Goal: Task Accomplishment & Management: Complete application form

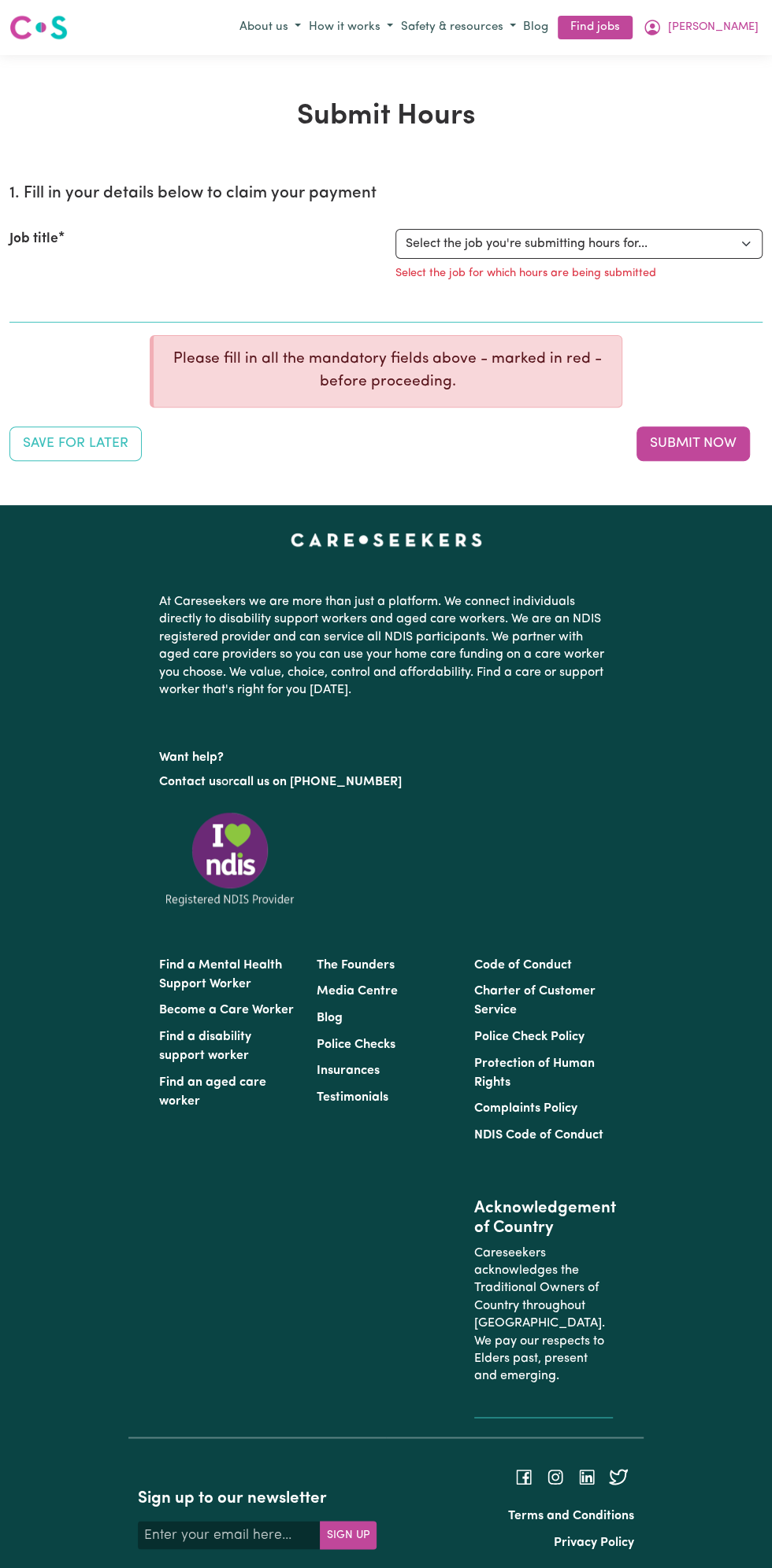
select select "13810"
click at [395, 229] on select "Select the job you're submitting hours for... [Vartouhie ([PERSON_NAME]) [PERSO…" at bounding box center [578, 244] width 367 height 30
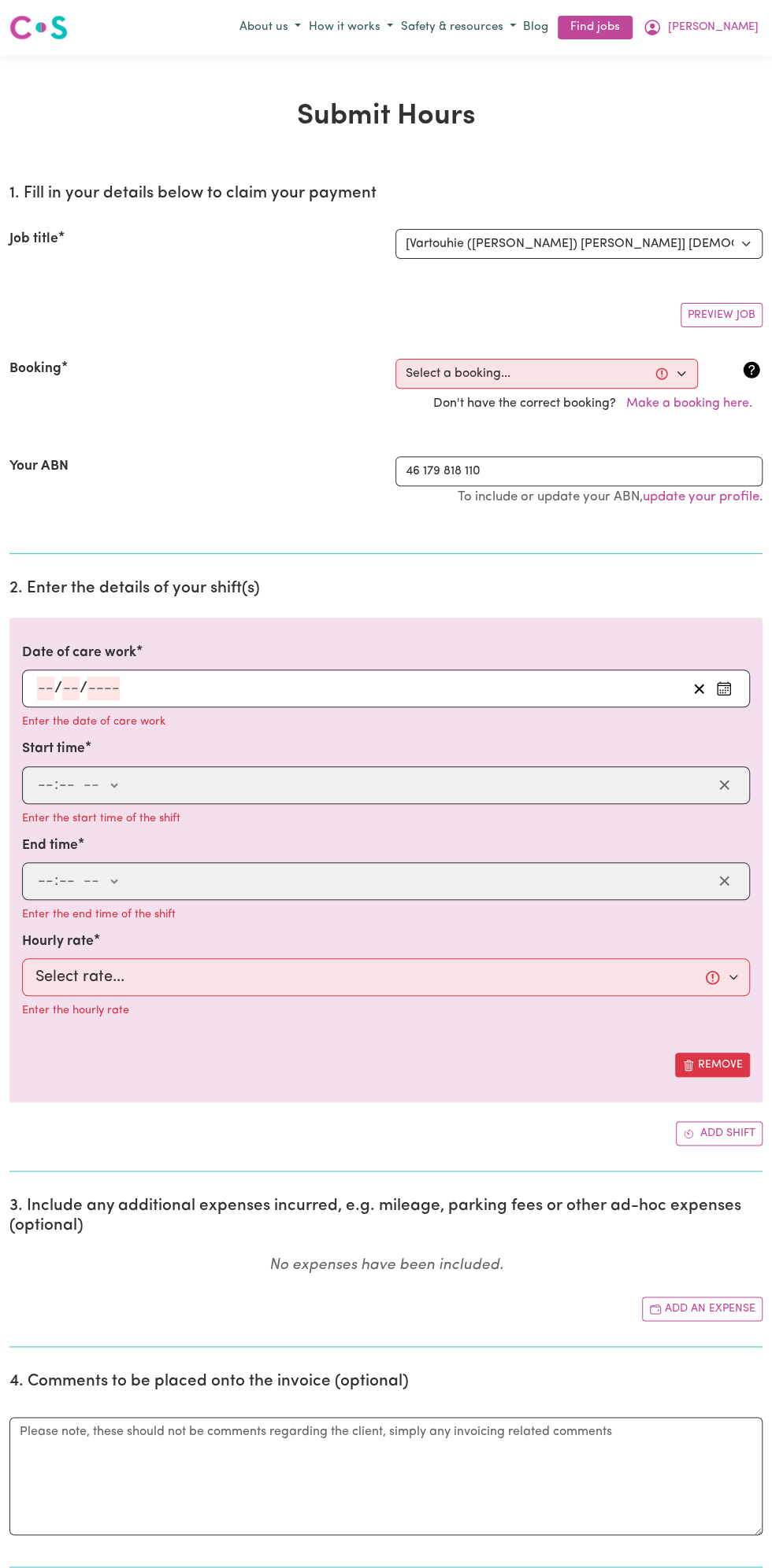
click at [91, 601] on section "2. Enter the details of your shift(s) Date of care work / / Enter the date of c…" at bounding box center [386, 869] width 752 height 606
click at [98, 686] on input "number" at bounding box center [103, 689] width 32 height 24
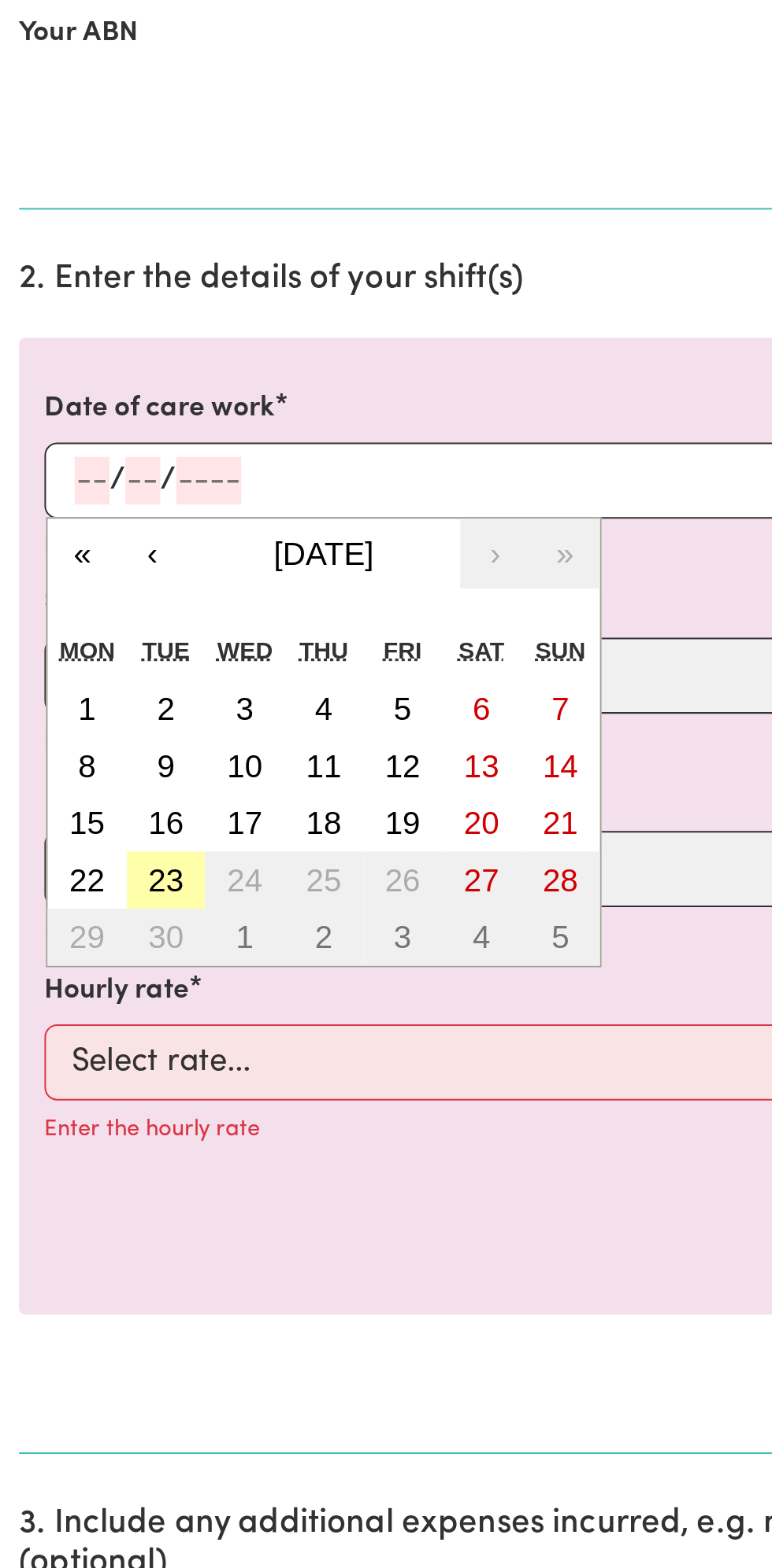
click at [92, 888] on button "23" at bounding box center [83, 886] width 39 height 28
type input "[DATE]"
type input "23"
type input "9"
type input "2025"
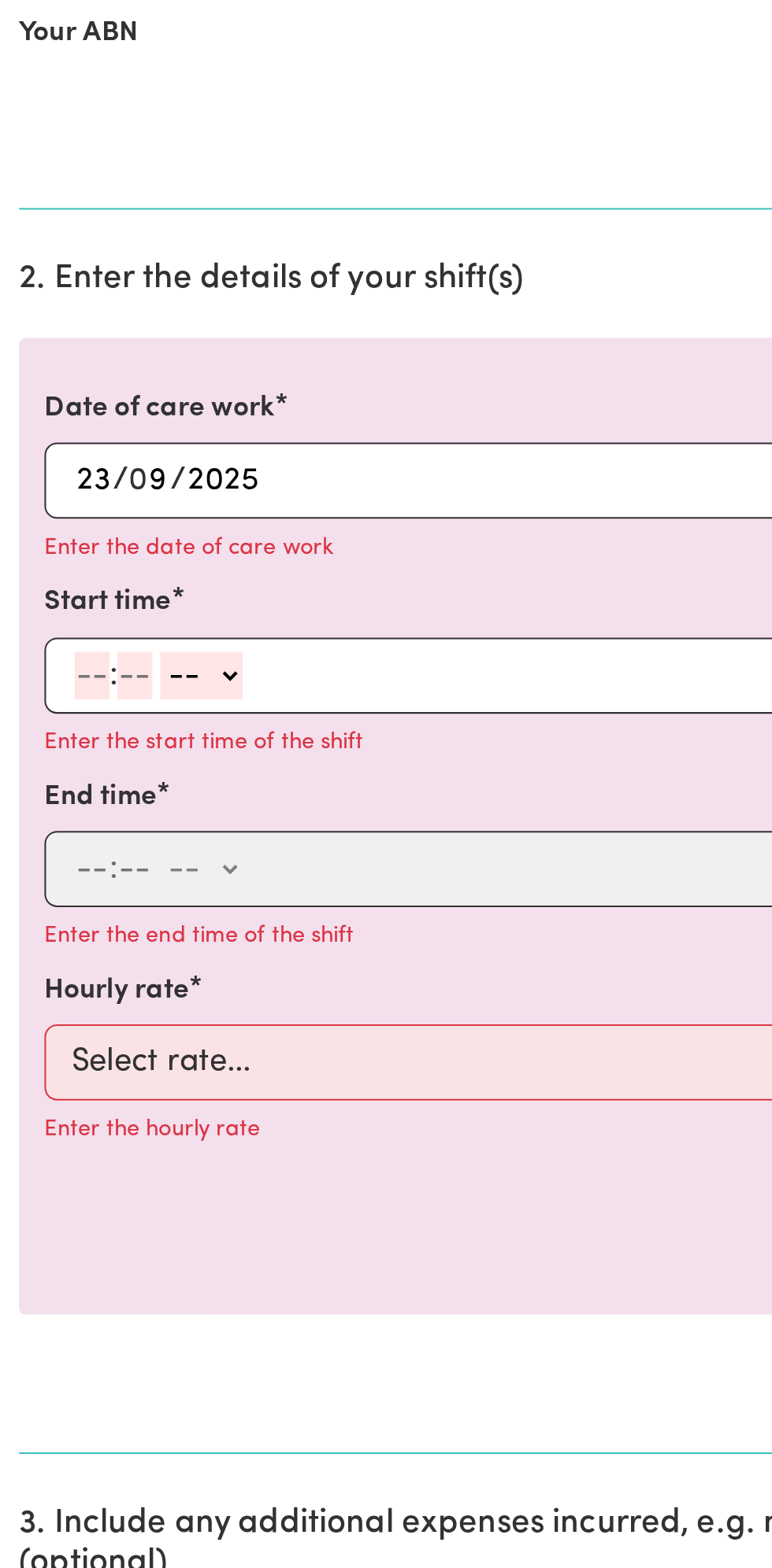
click at [50, 783] on input "number" at bounding box center [45, 785] width 17 height 24
type input "12"
type input "0"
click at [121, 778] on select "-- am pm" at bounding box center [103, 785] width 41 height 24
select select "pm"
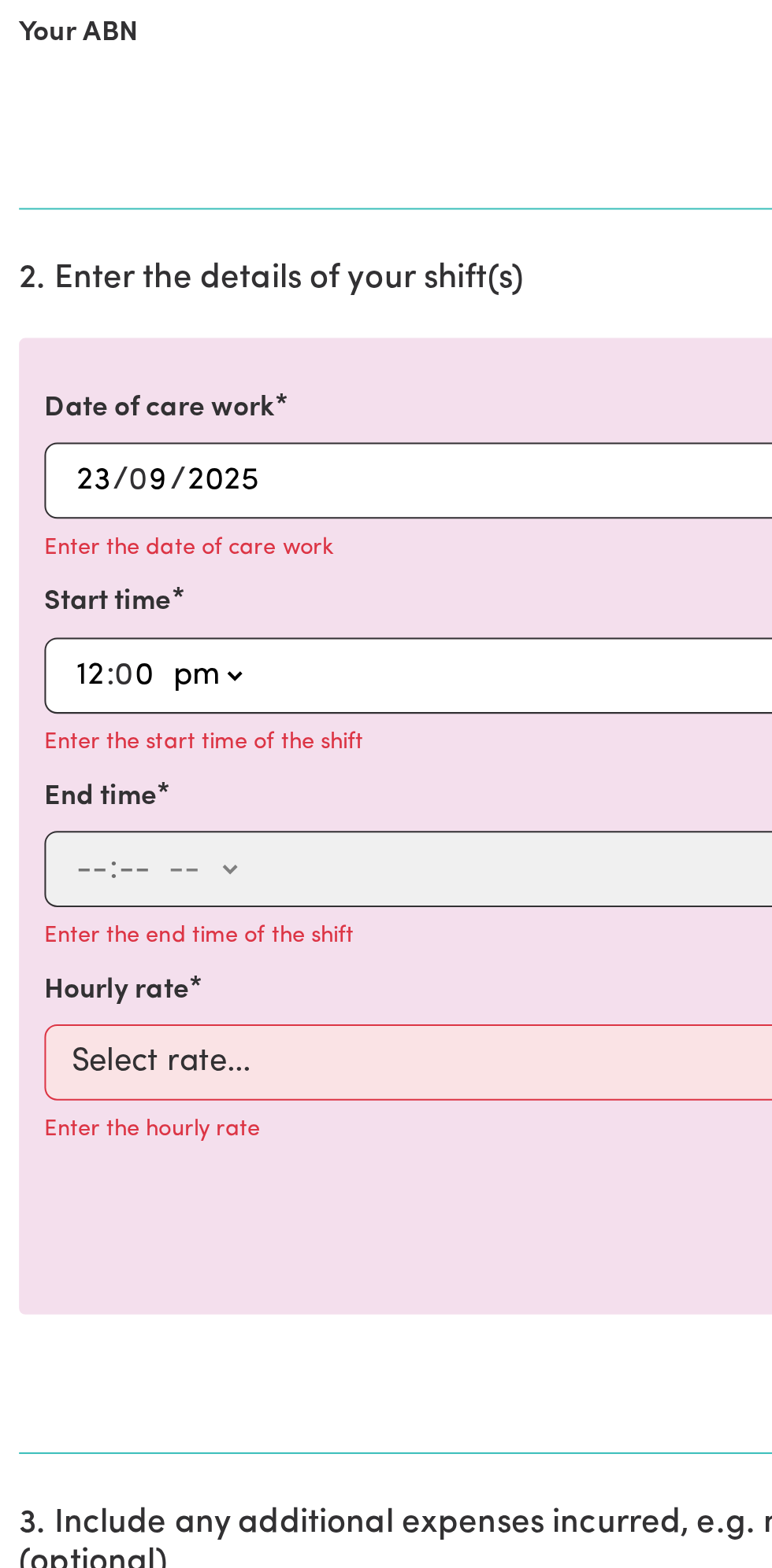
click at [82, 773] on select "-- am pm" at bounding box center [103, 785] width 41 height 24
type input "12:00"
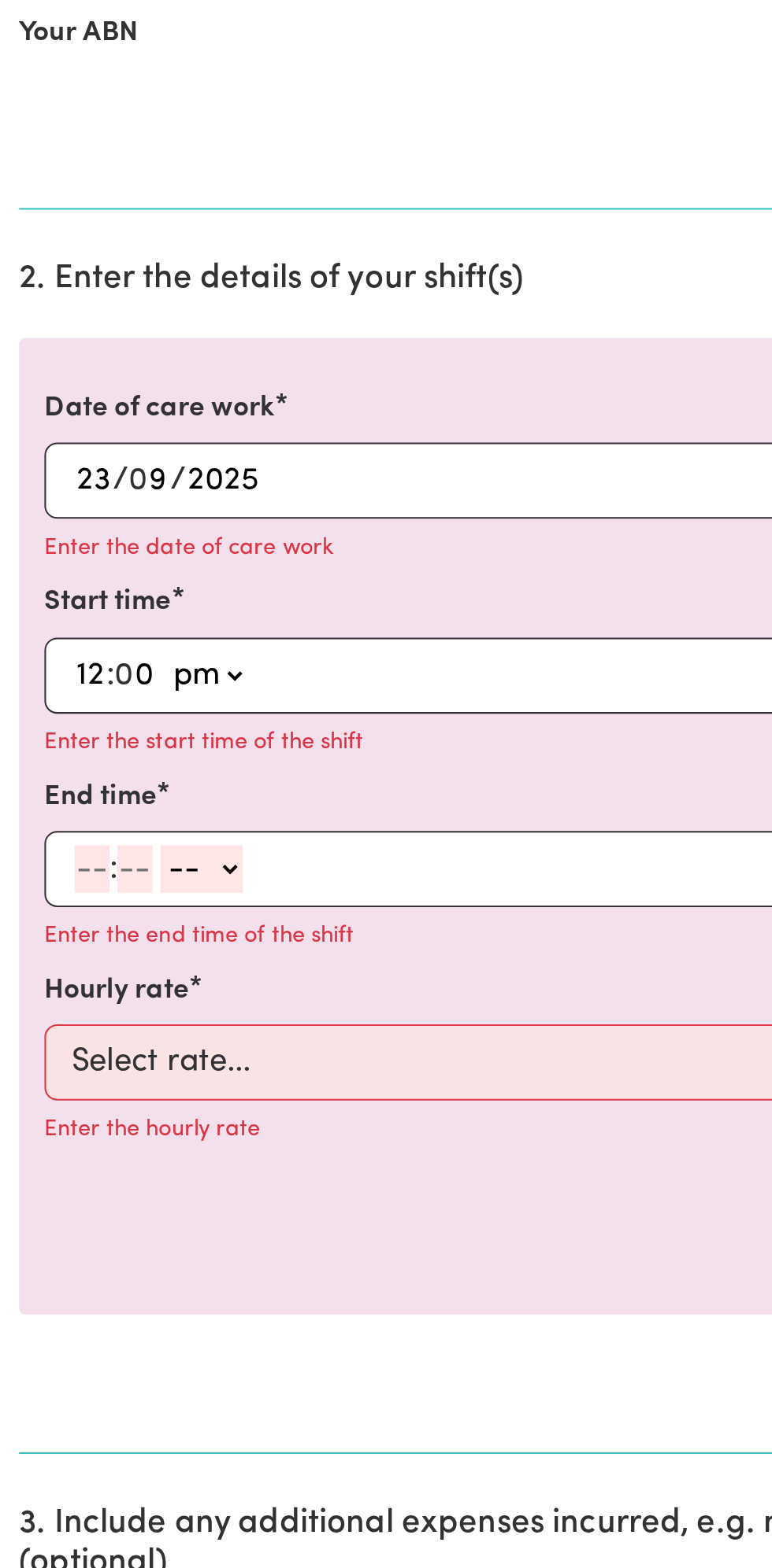
click at [42, 877] on input "number" at bounding box center [45, 882] width 17 height 24
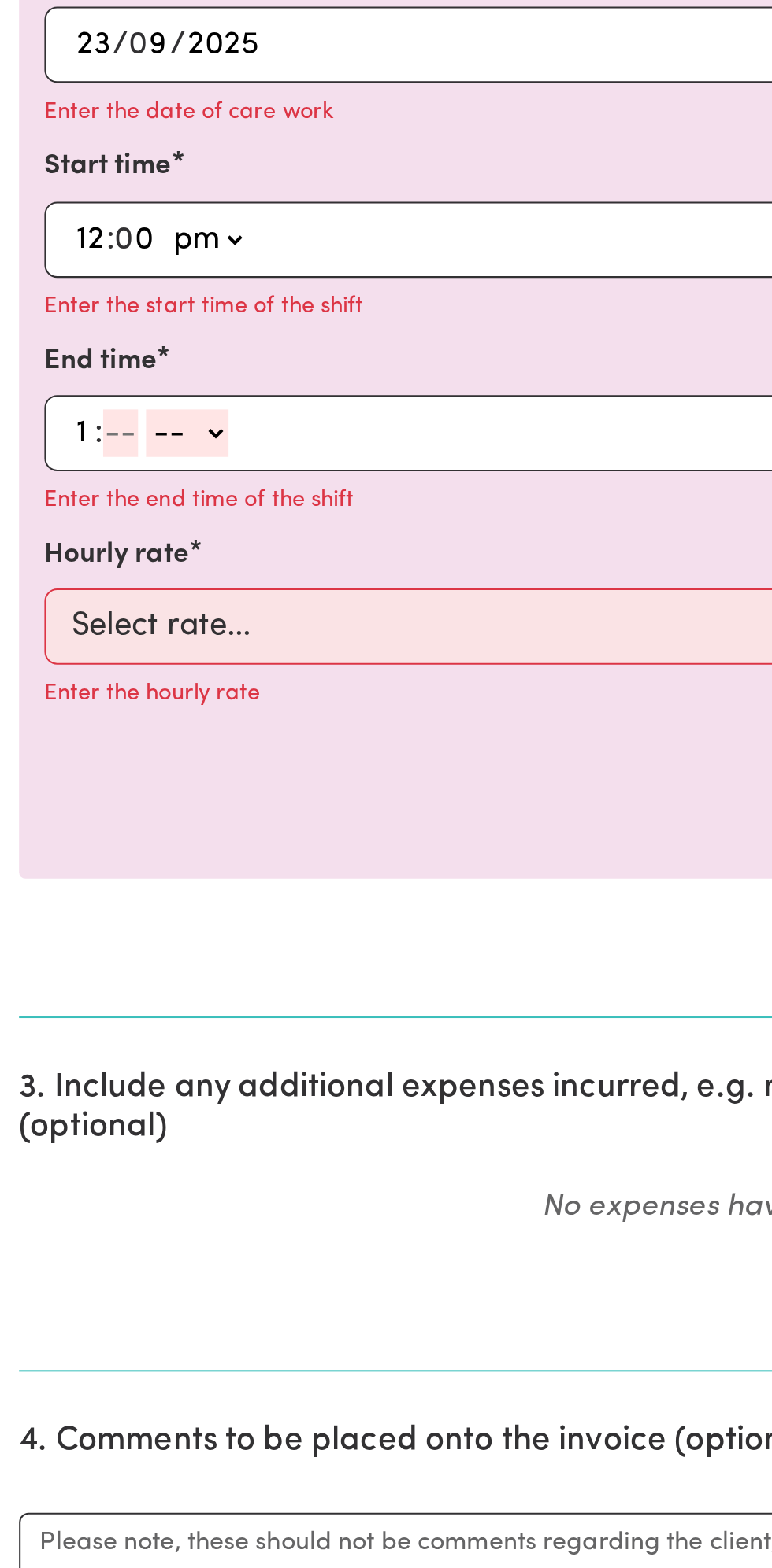
type input "1"
click at [56, 883] on input "number" at bounding box center [60, 882] width 17 height 24
type input "0"
click at [115, 876] on select "-- am pm" at bounding box center [97, 882] width 41 height 24
select select "pm"
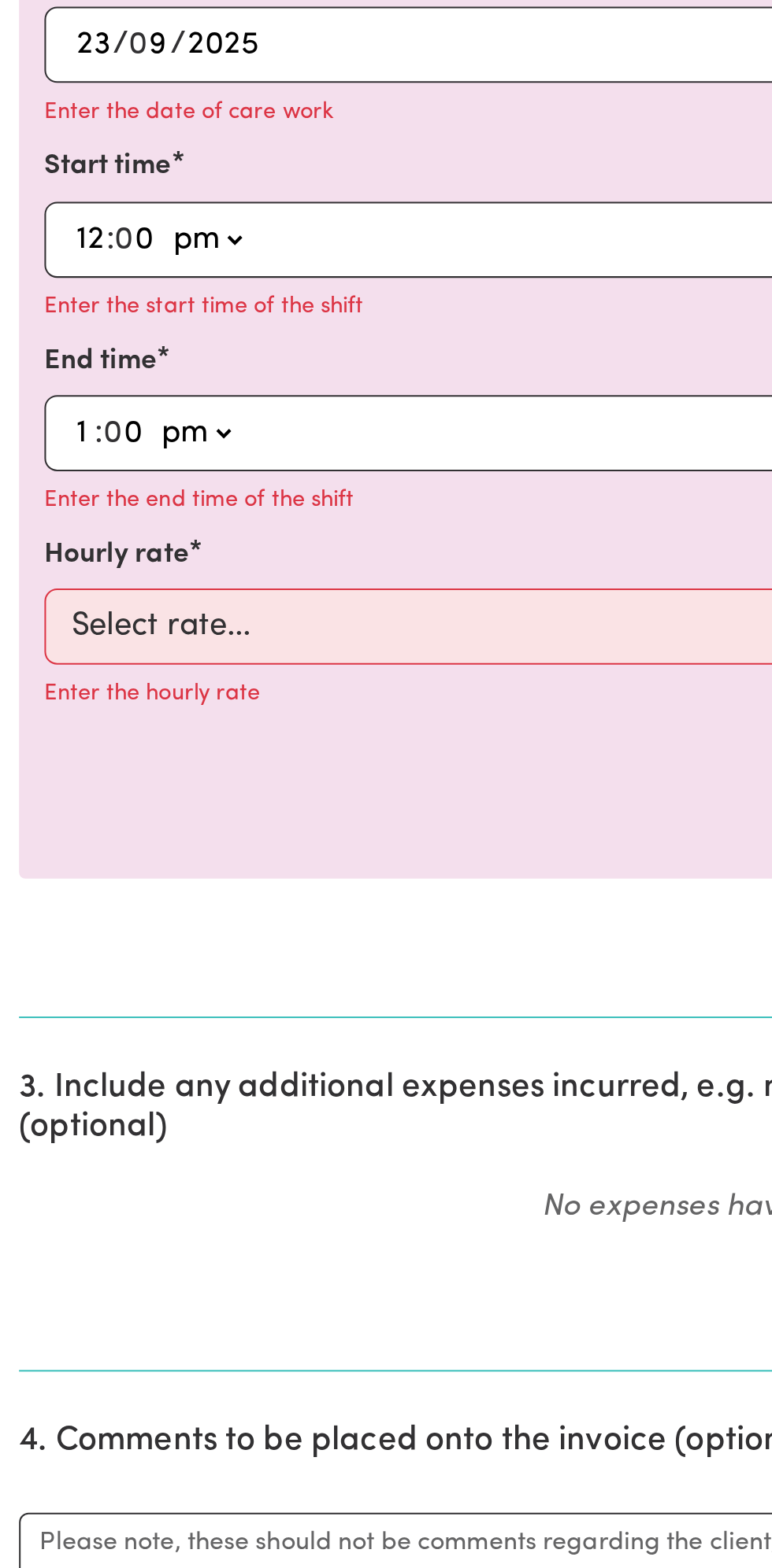
click at [76, 870] on select "-- am pm" at bounding box center [97, 882] width 41 height 24
type input "13:00"
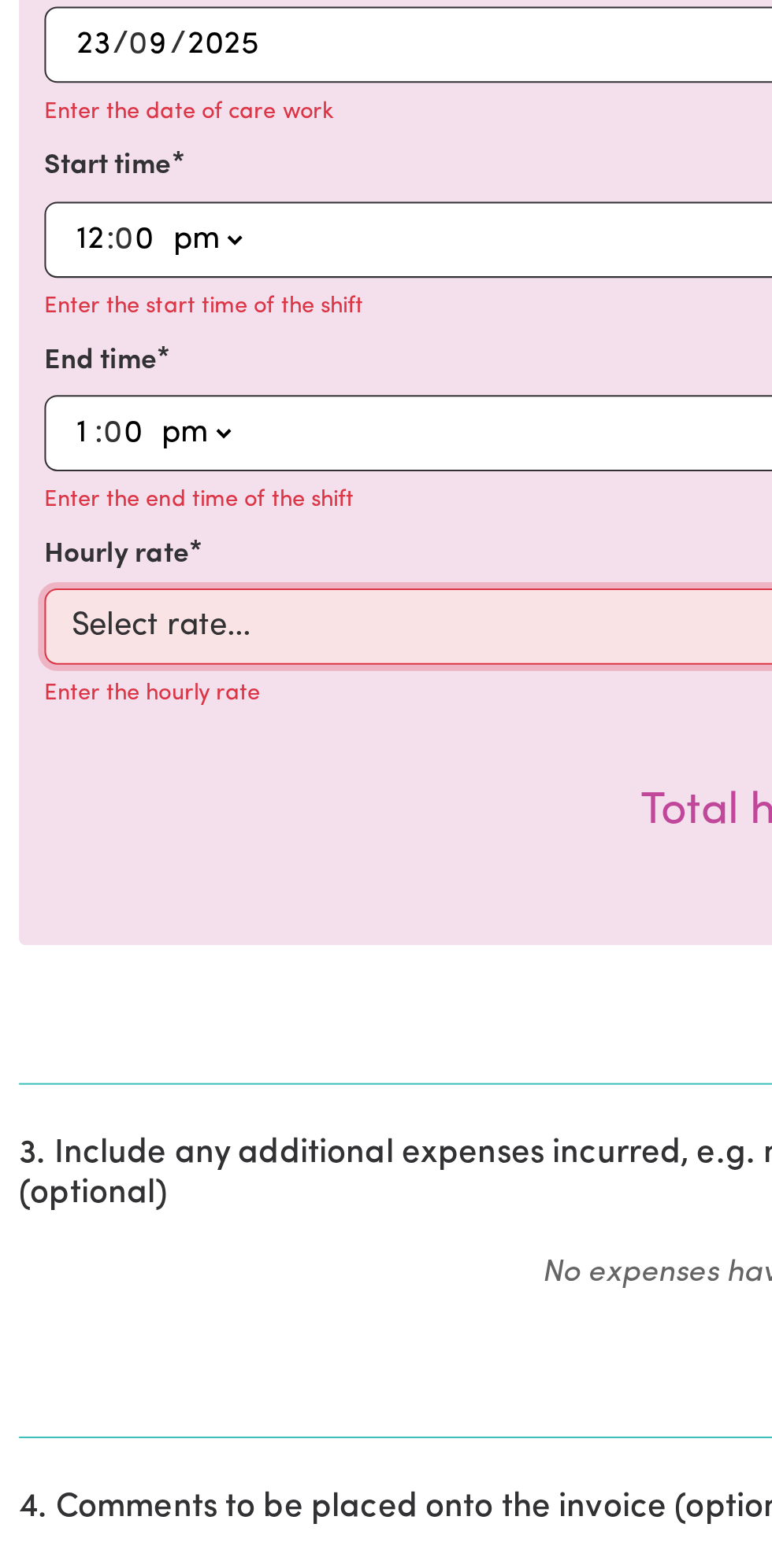
click at [206, 959] on select "Select rate... $49.00 (Weekday) $60.00 ([DATE])" at bounding box center [386, 978] width 728 height 38
select select "49-Weekday"
click at [22, 959] on select "Select rate... $49.00 (Weekday) $60.00 ([DATE])" at bounding box center [386, 978] width 728 height 38
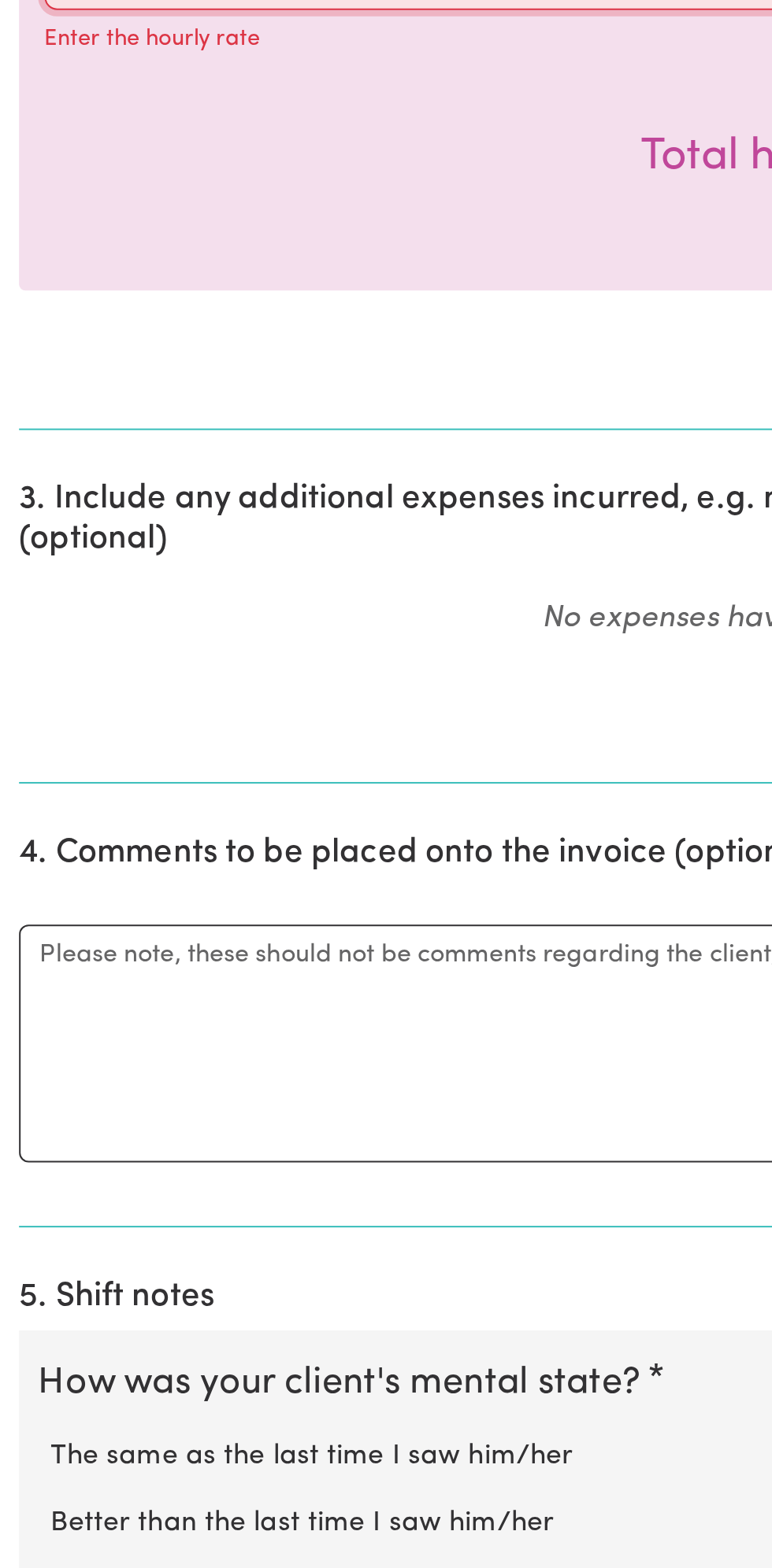
scroll to position [206, 0]
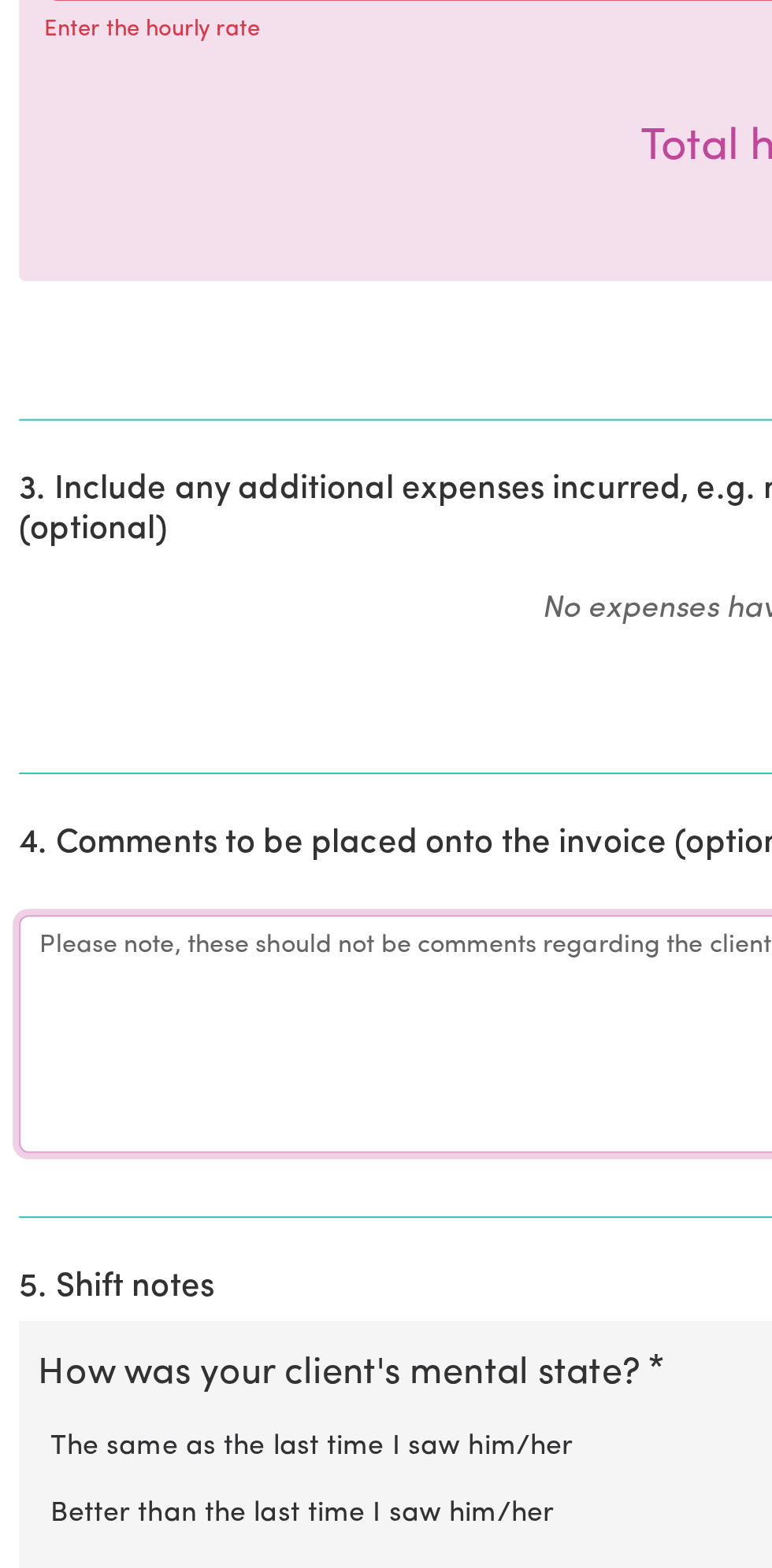
click at [91, 1299] on textarea "Comments" at bounding box center [386, 1303] width 752 height 118
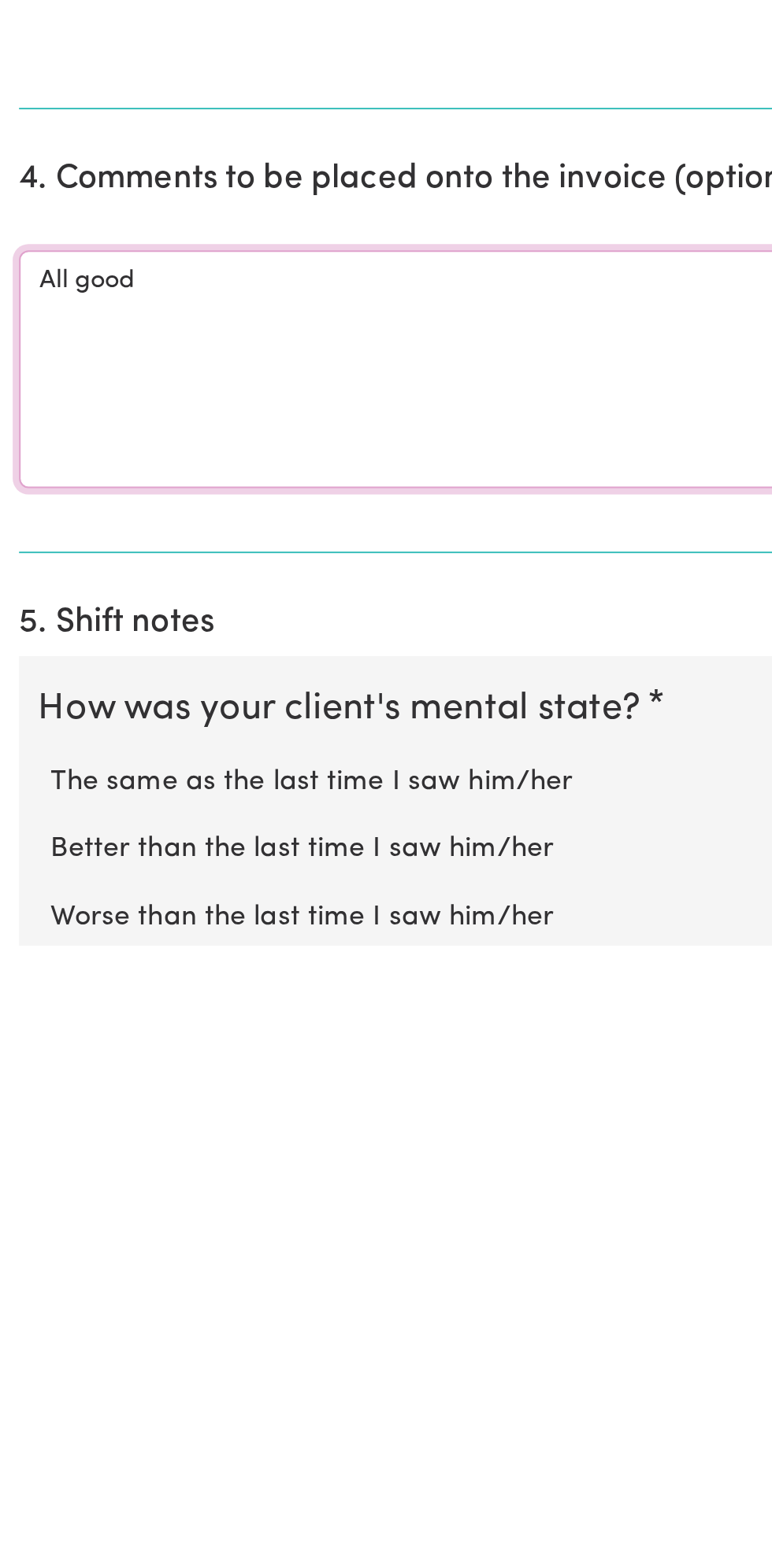
scroll to position [256, 0]
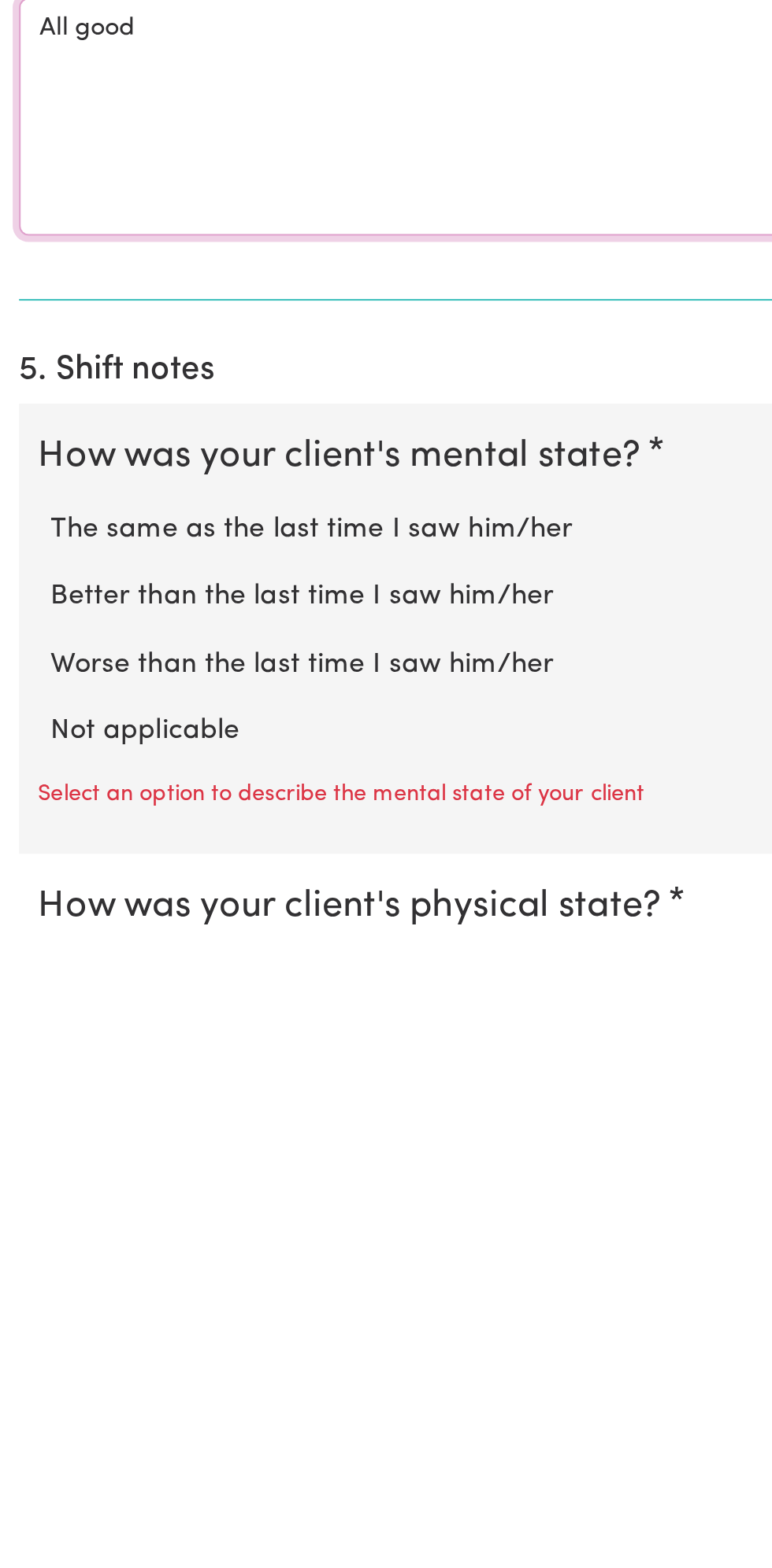
type textarea "All good"
click at [95, 1448] on label "Not applicable" at bounding box center [386, 1458] width 722 height 21
click at [25, 1448] on input "Not applicable" at bounding box center [25, 1448] width 1 height 1
radio input "true"
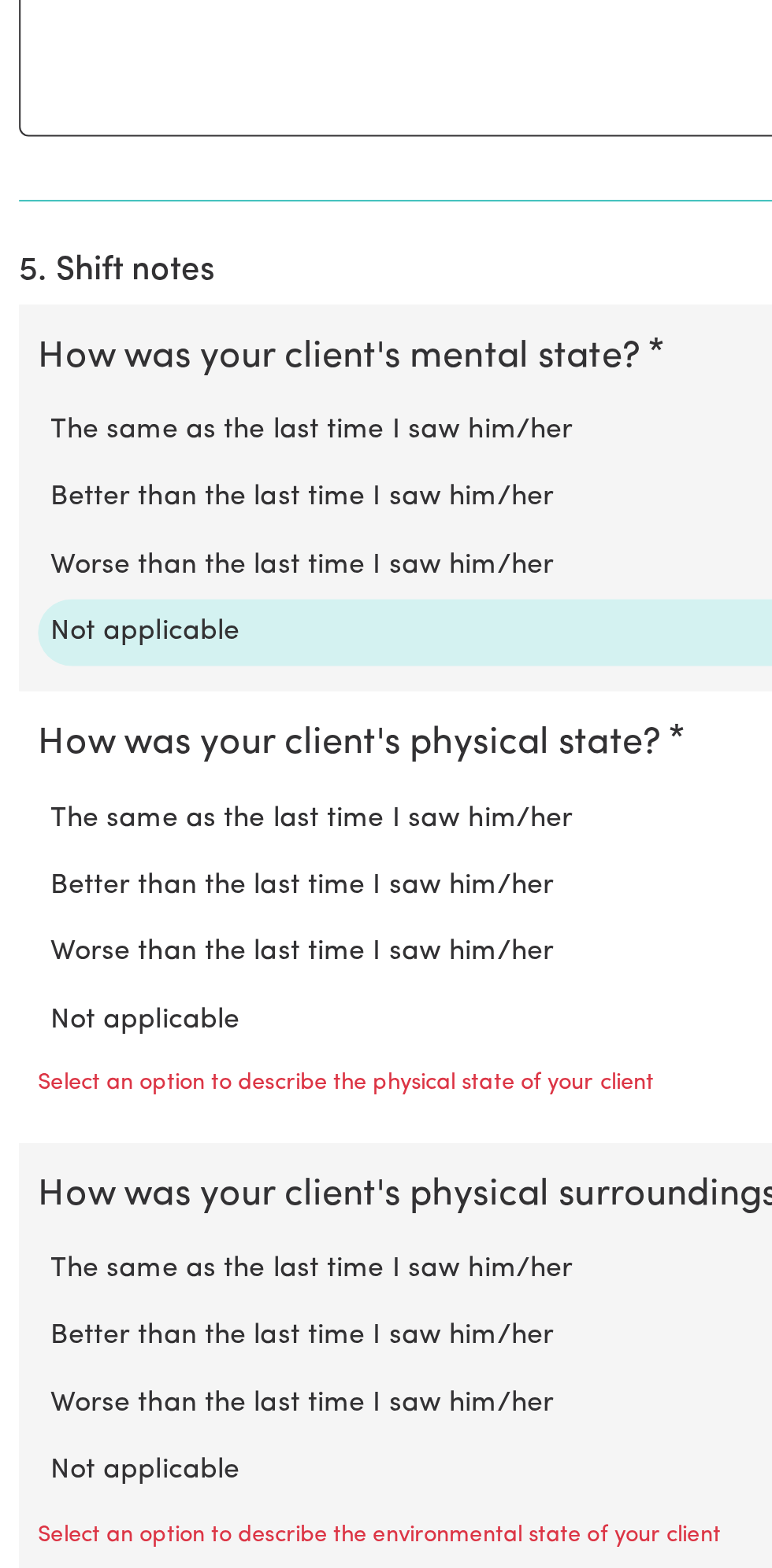
scroll to position [784, 0]
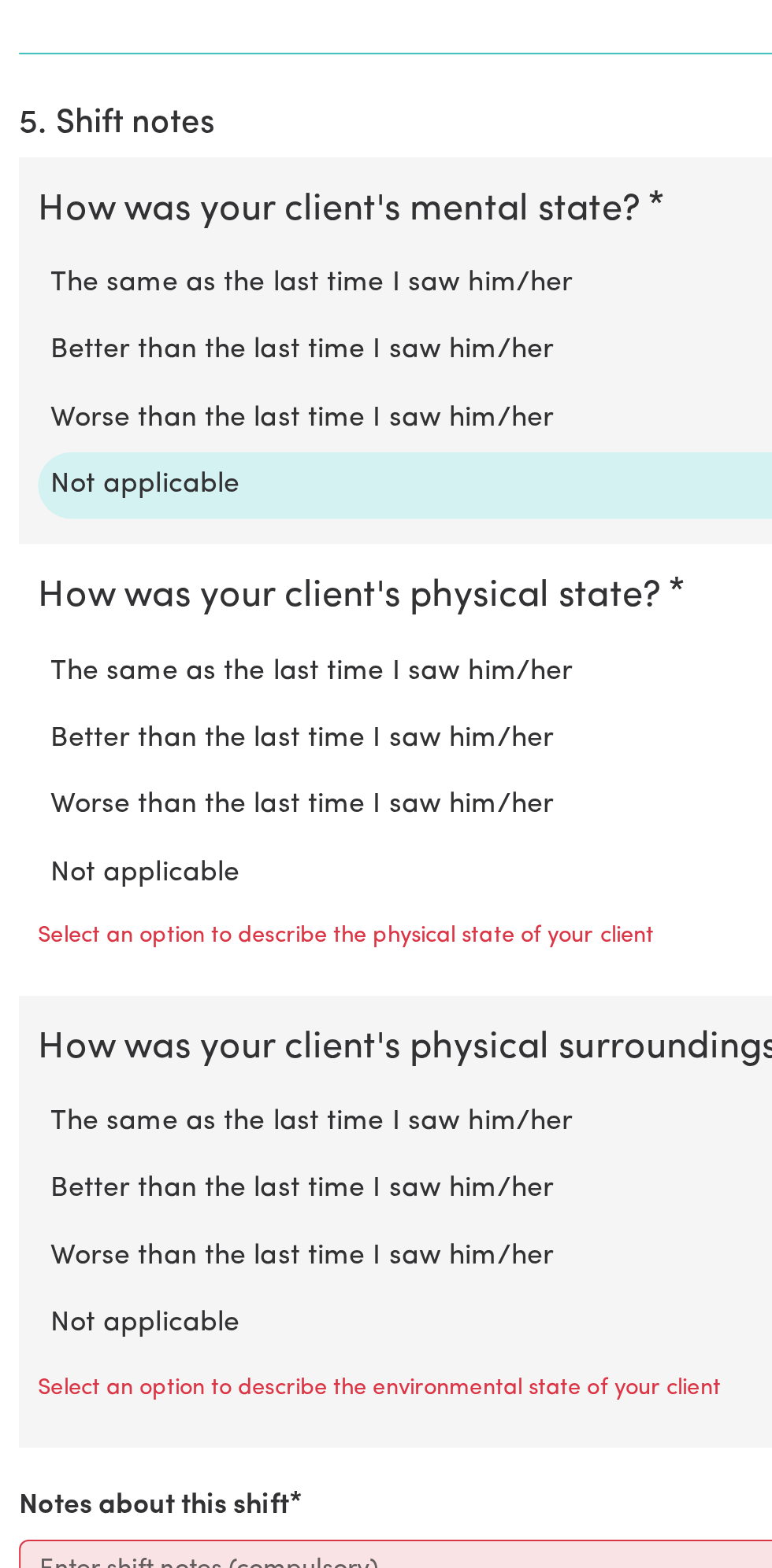
click at [105, 1213] on label "Not applicable" at bounding box center [386, 1224] width 722 height 21
click at [25, 1213] on input "Not applicable" at bounding box center [25, 1213] width 1 height 1
radio input "true"
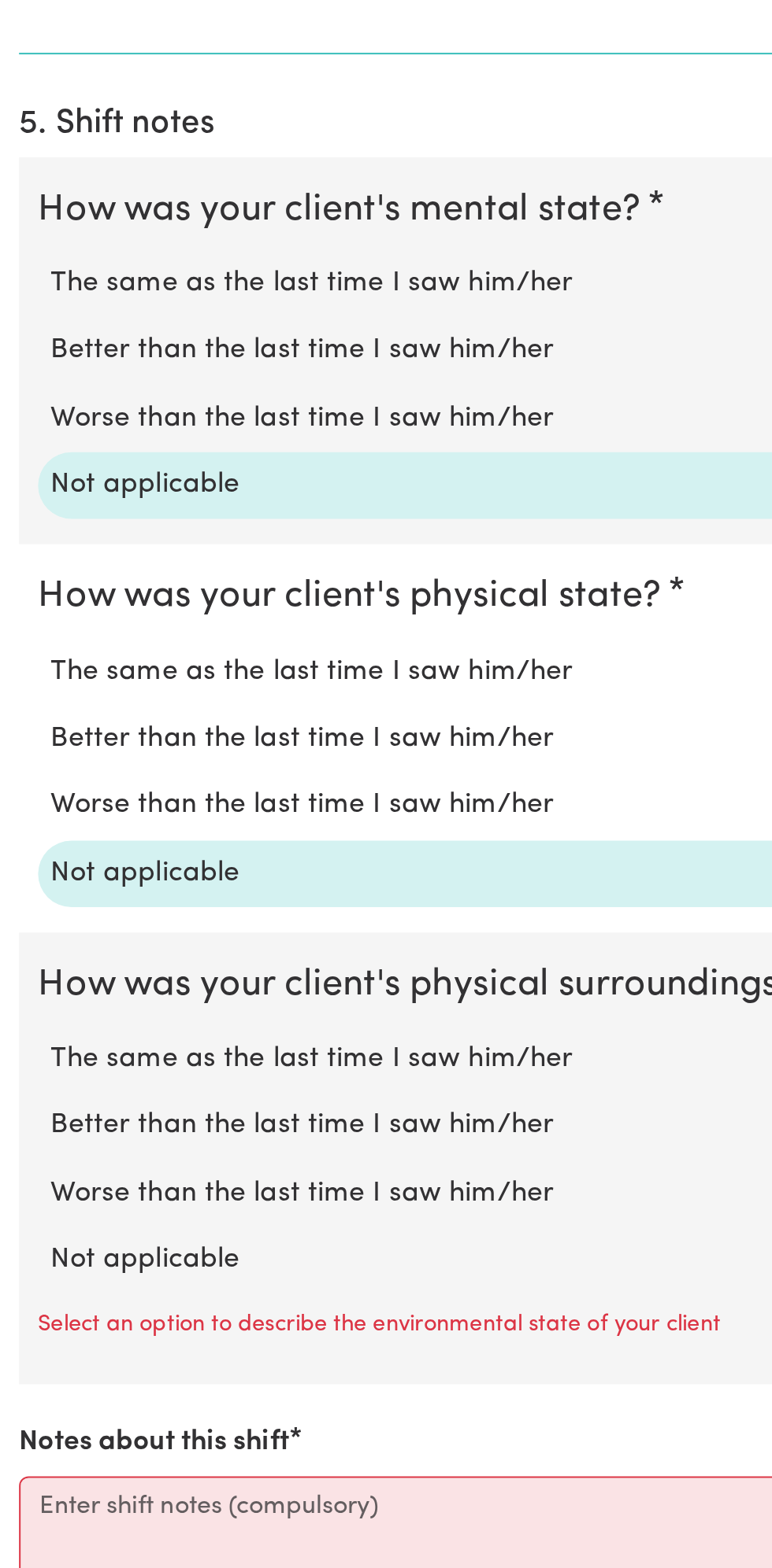
click at [122, 1418] on label "Not applicable" at bounding box center [386, 1416] width 722 height 21
click at [25, 1406] on input "Not applicable" at bounding box center [25, 1405] width 1 height 1
radio input "true"
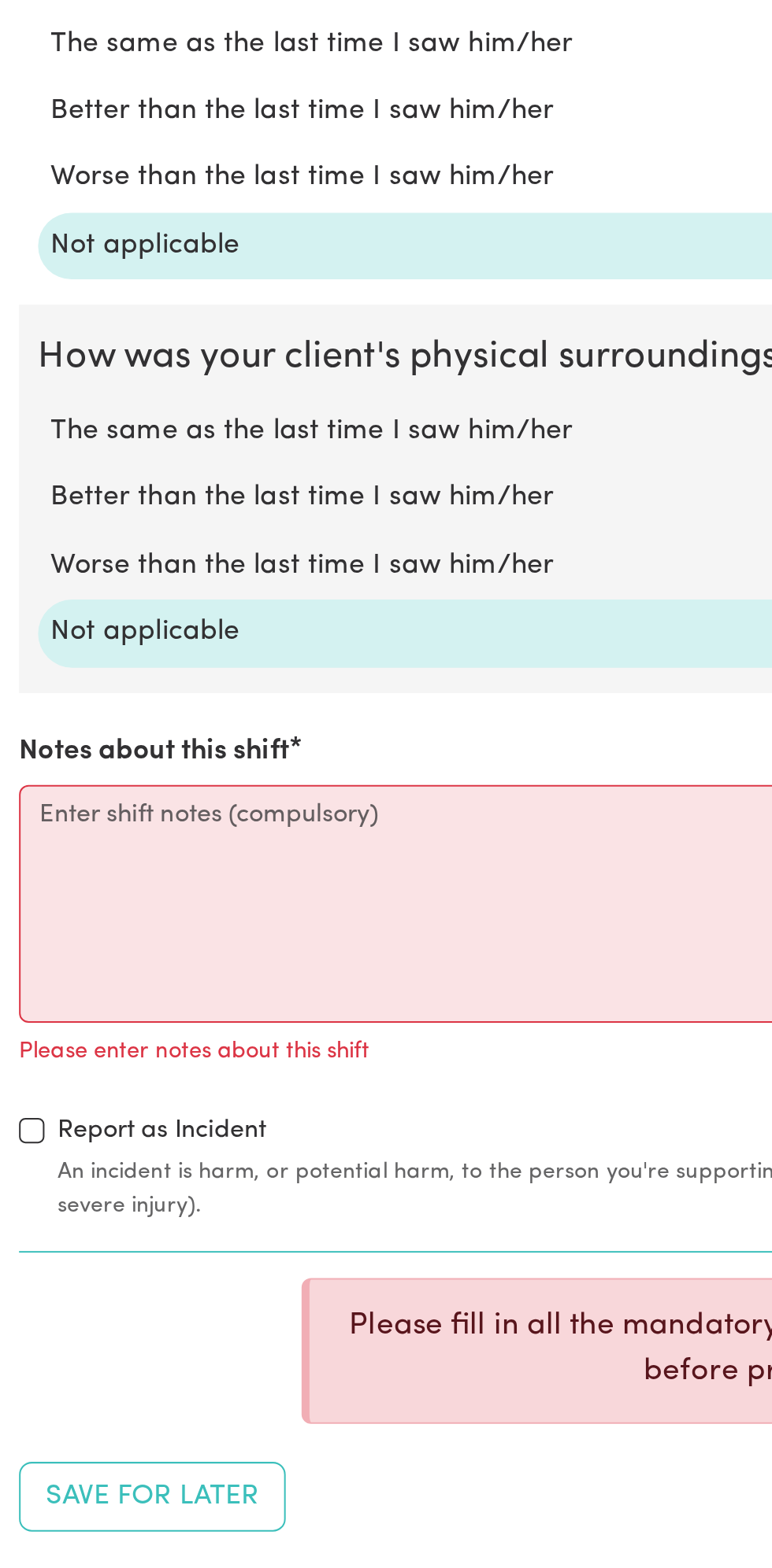
scroll to position [1098, 0]
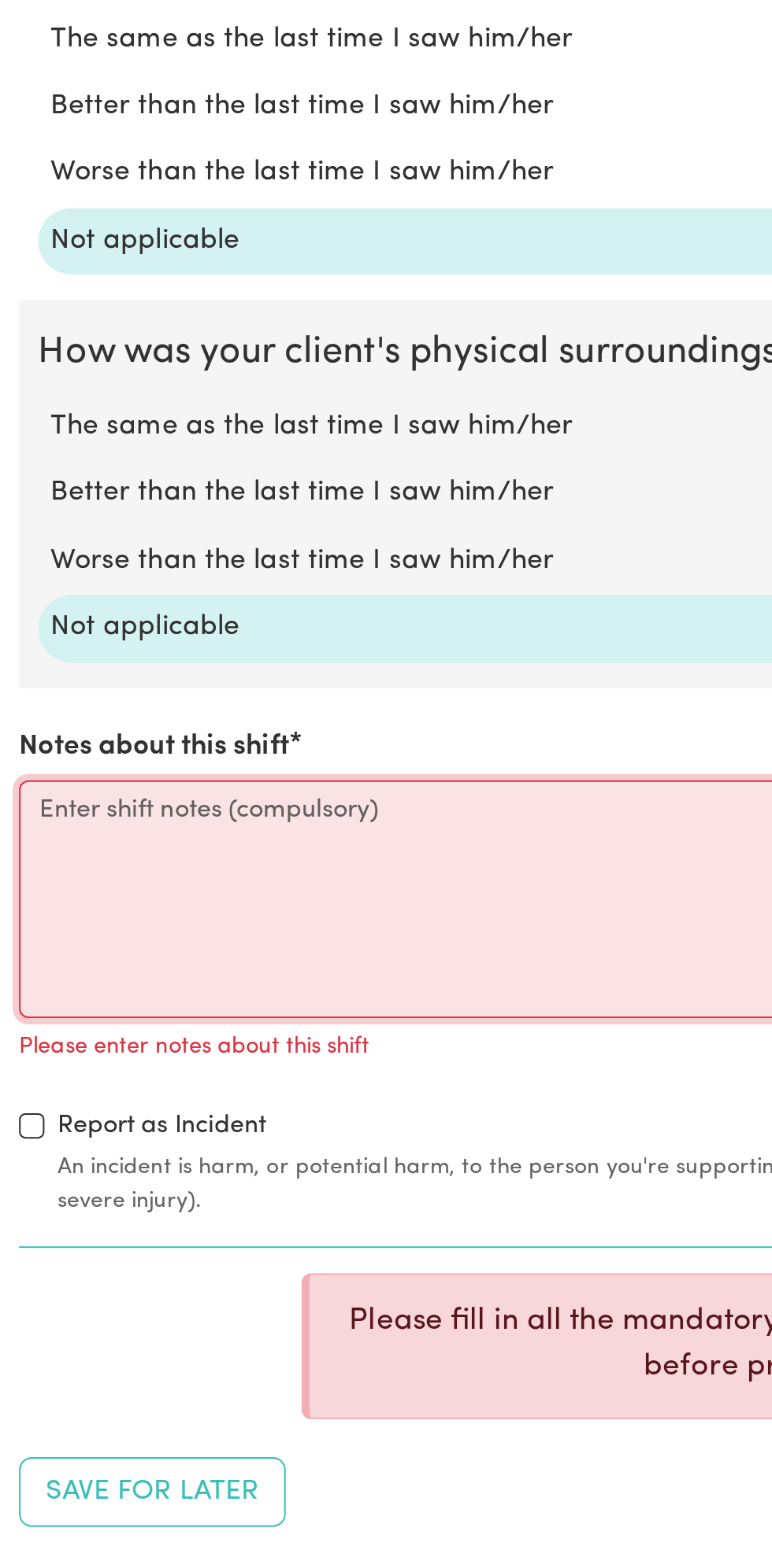
click at [135, 1228] on textarea "Notes about this shift" at bounding box center [386, 1236] width 752 height 118
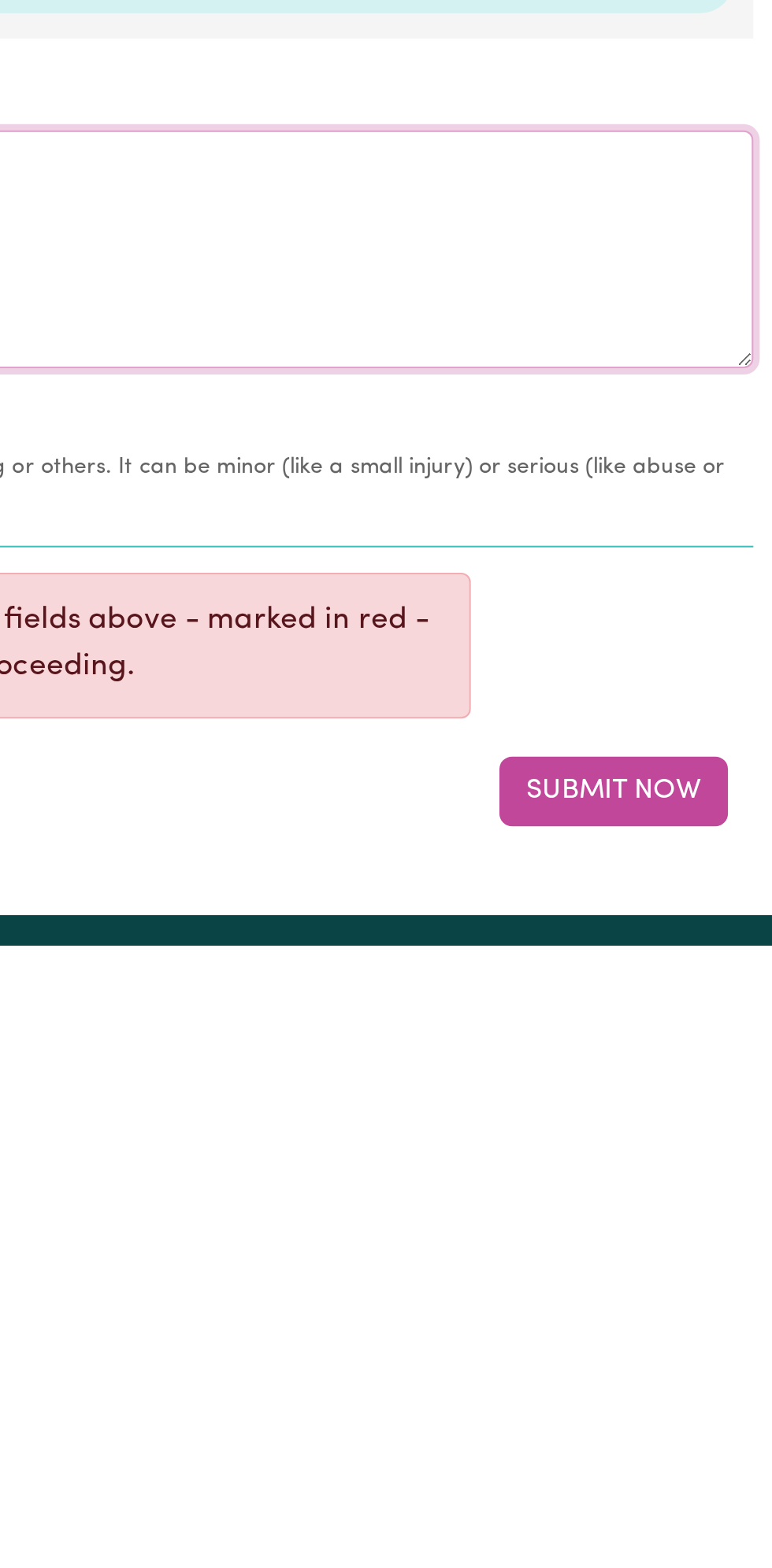
scroll to position [1148, 0]
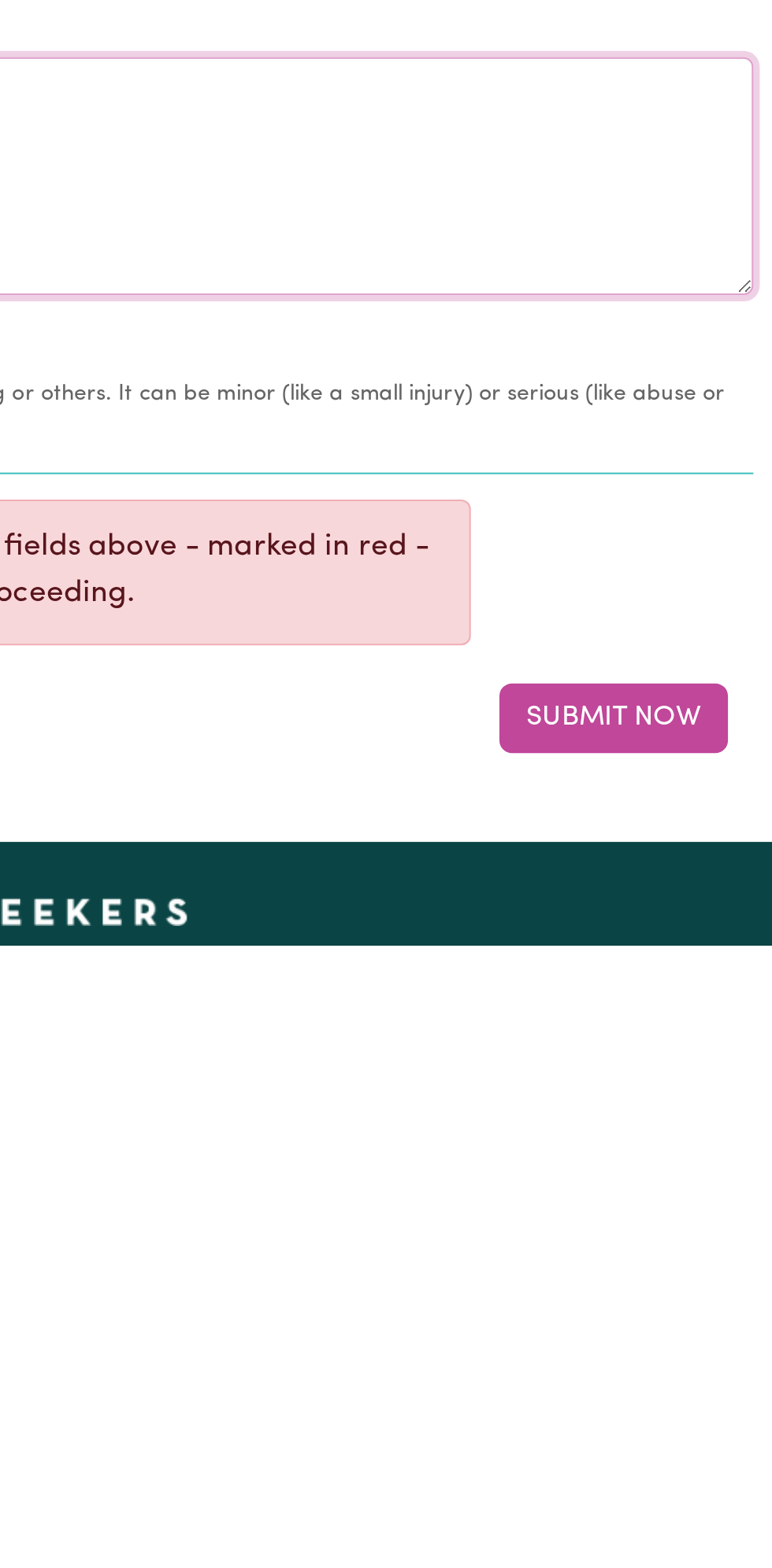
type textarea "Nothing changes all good"
click at [698, 1454] on button "Submit Now" at bounding box center [692, 1455] width 114 height 35
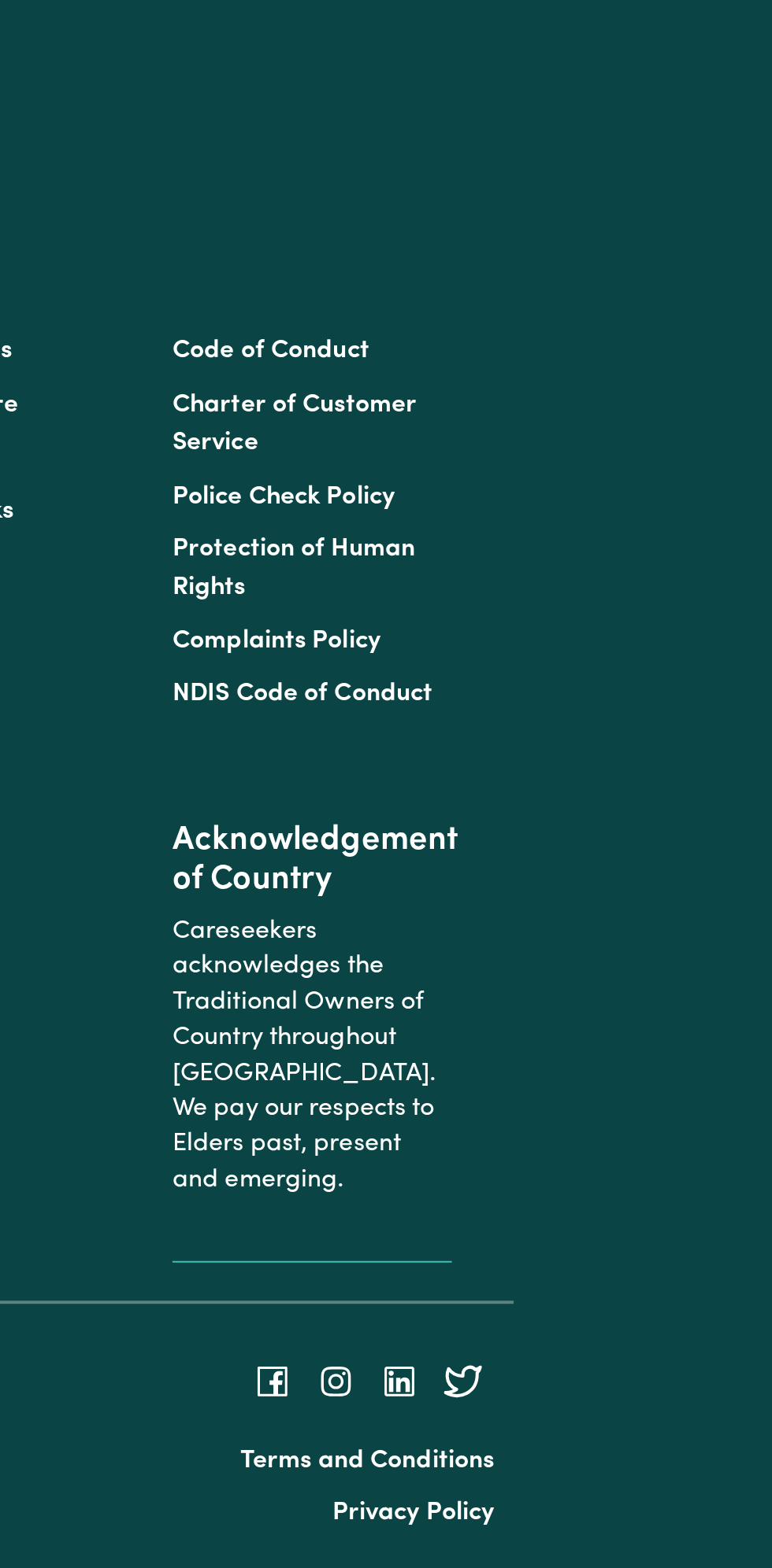
scroll to position [0, 0]
